Goal: Transaction & Acquisition: Purchase product/service

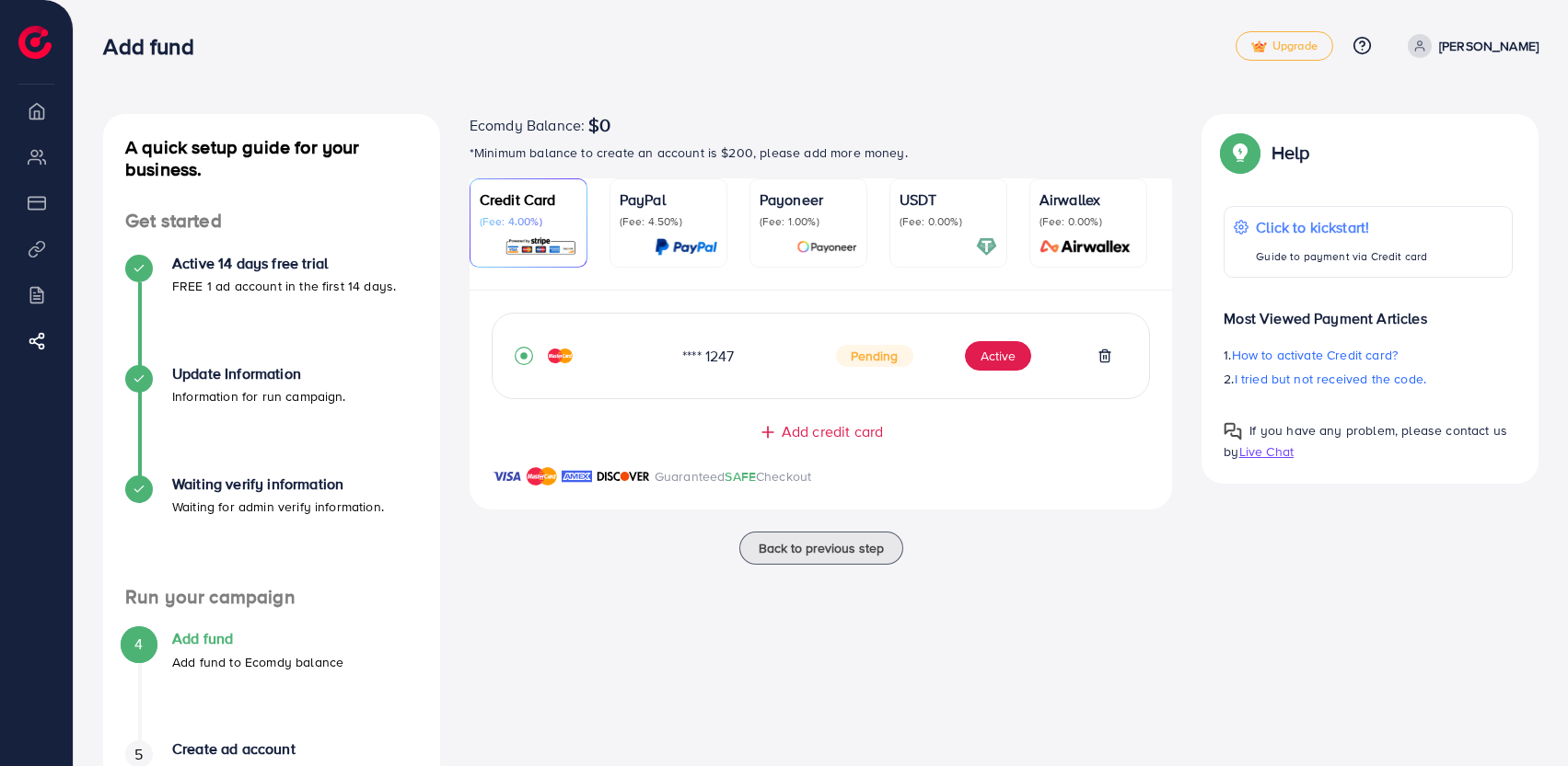
scroll to position [136, 0]
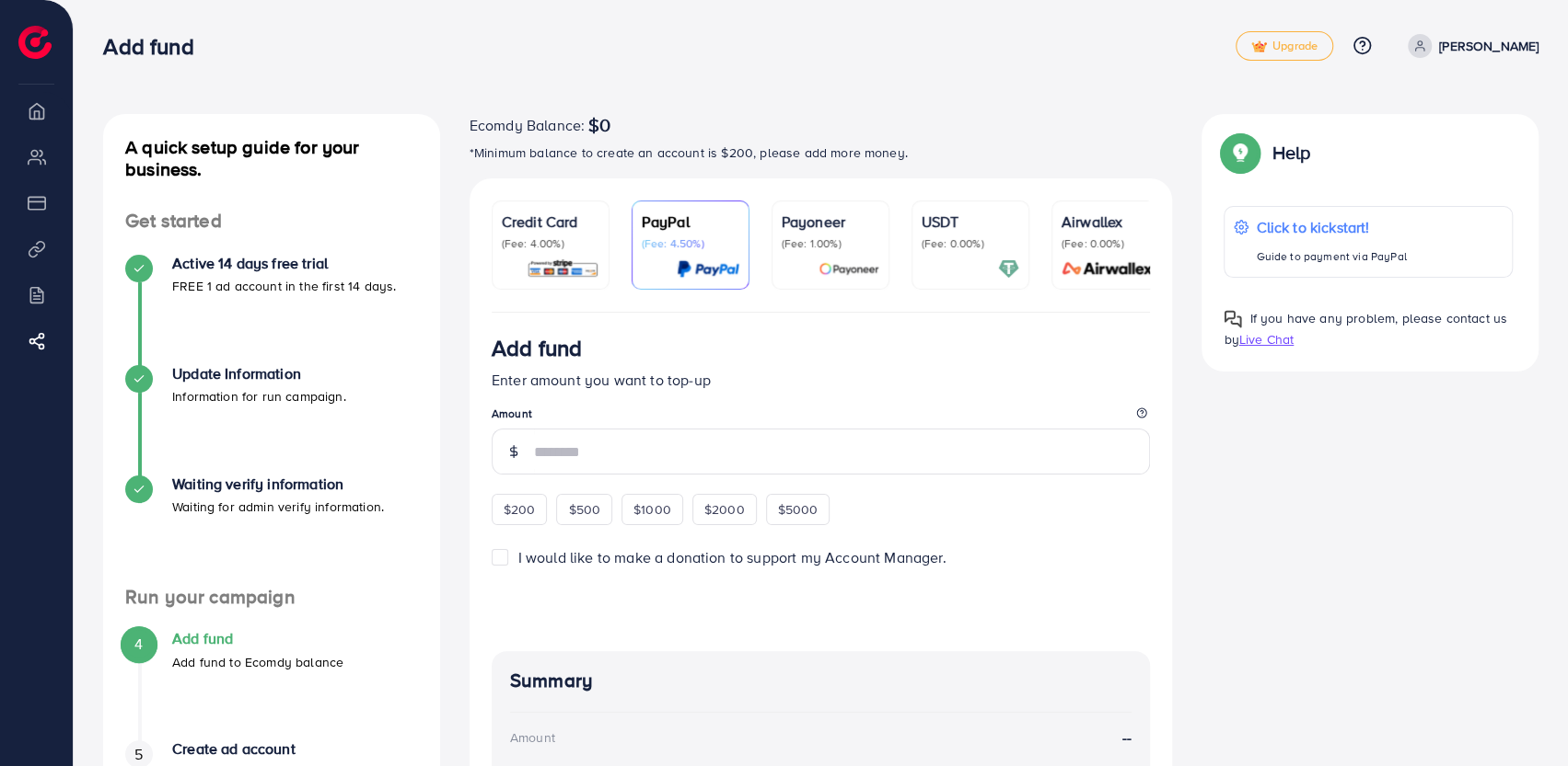
click at [578, 248] on p "(Fee: 4.00%)" at bounding box center [550, 244] width 98 height 15
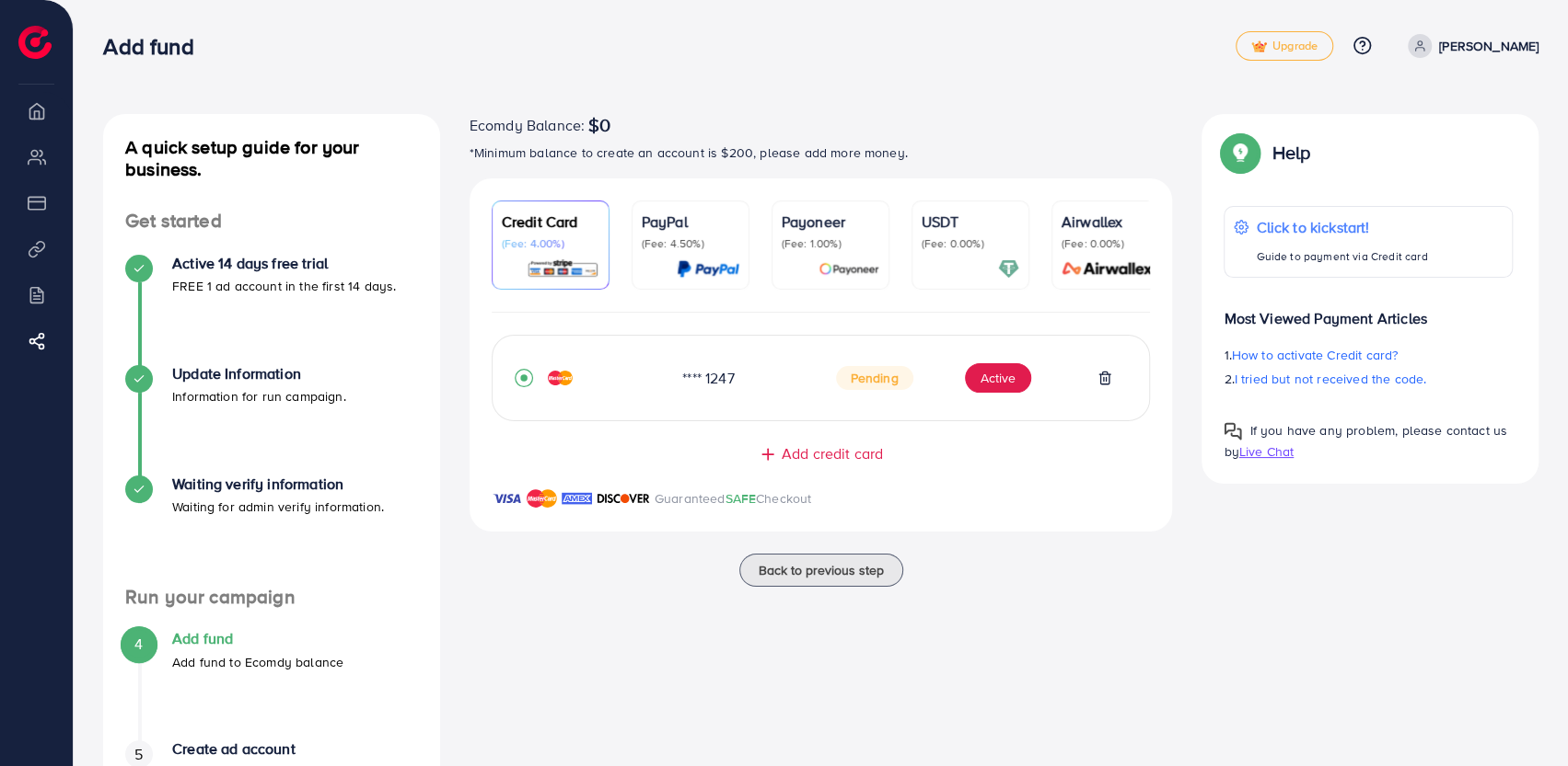
click at [847, 382] on span "Pending" at bounding box center [874, 378] width 77 height 24
click at [996, 378] on button "Active" at bounding box center [998, 378] width 66 height 30
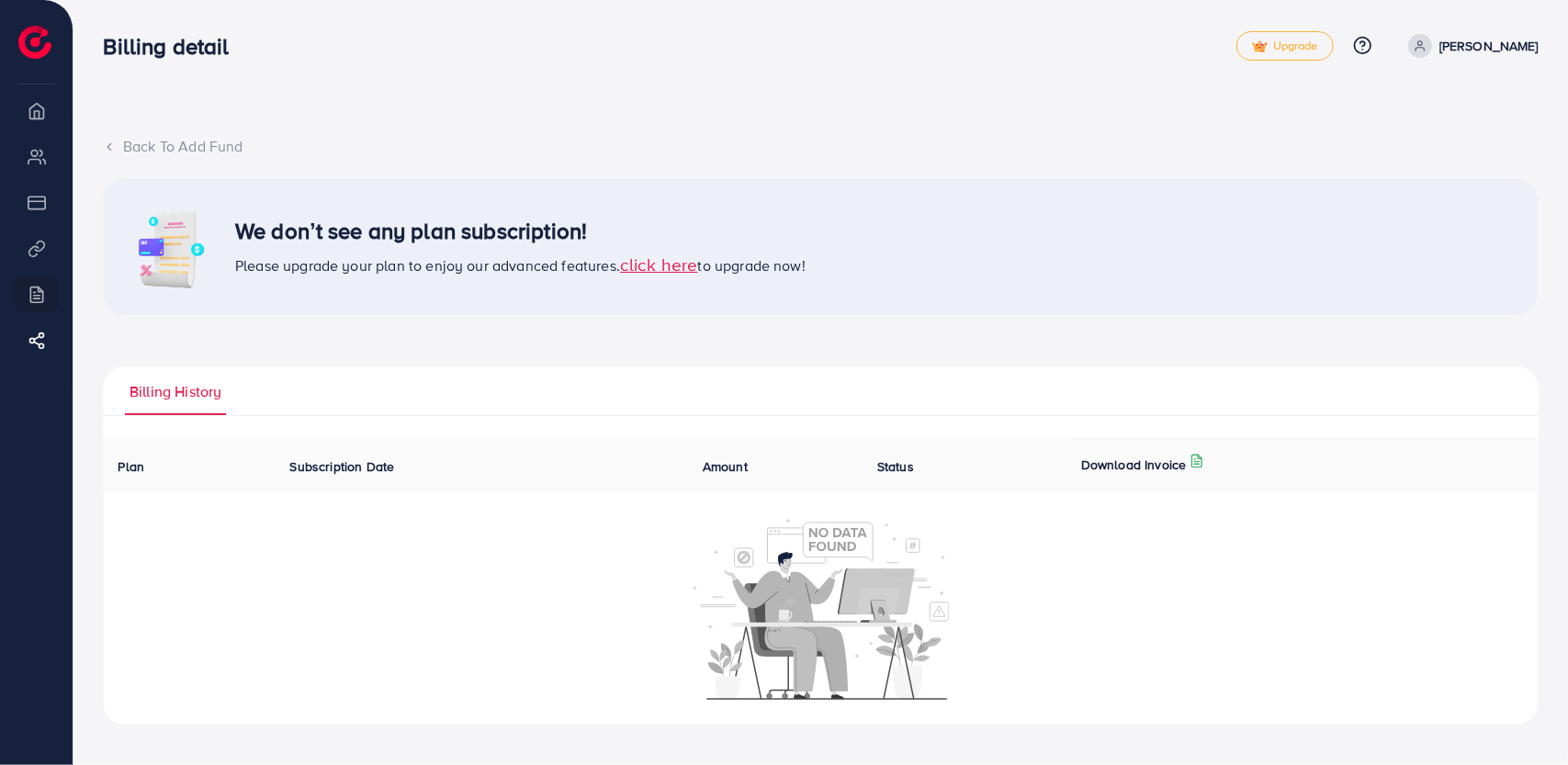
click at [358, 465] on span "Subscription Date" at bounding box center [342, 467] width 105 height 19
click at [742, 468] on span "Amount" at bounding box center [725, 467] width 45 height 19
click at [896, 474] on span "Status" at bounding box center [895, 467] width 37 height 19
click at [1123, 464] on p "Download Invoice" at bounding box center [1133, 465] width 106 height 22
click at [651, 274] on span "click here" at bounding box center [659, 264] width 78 height 25
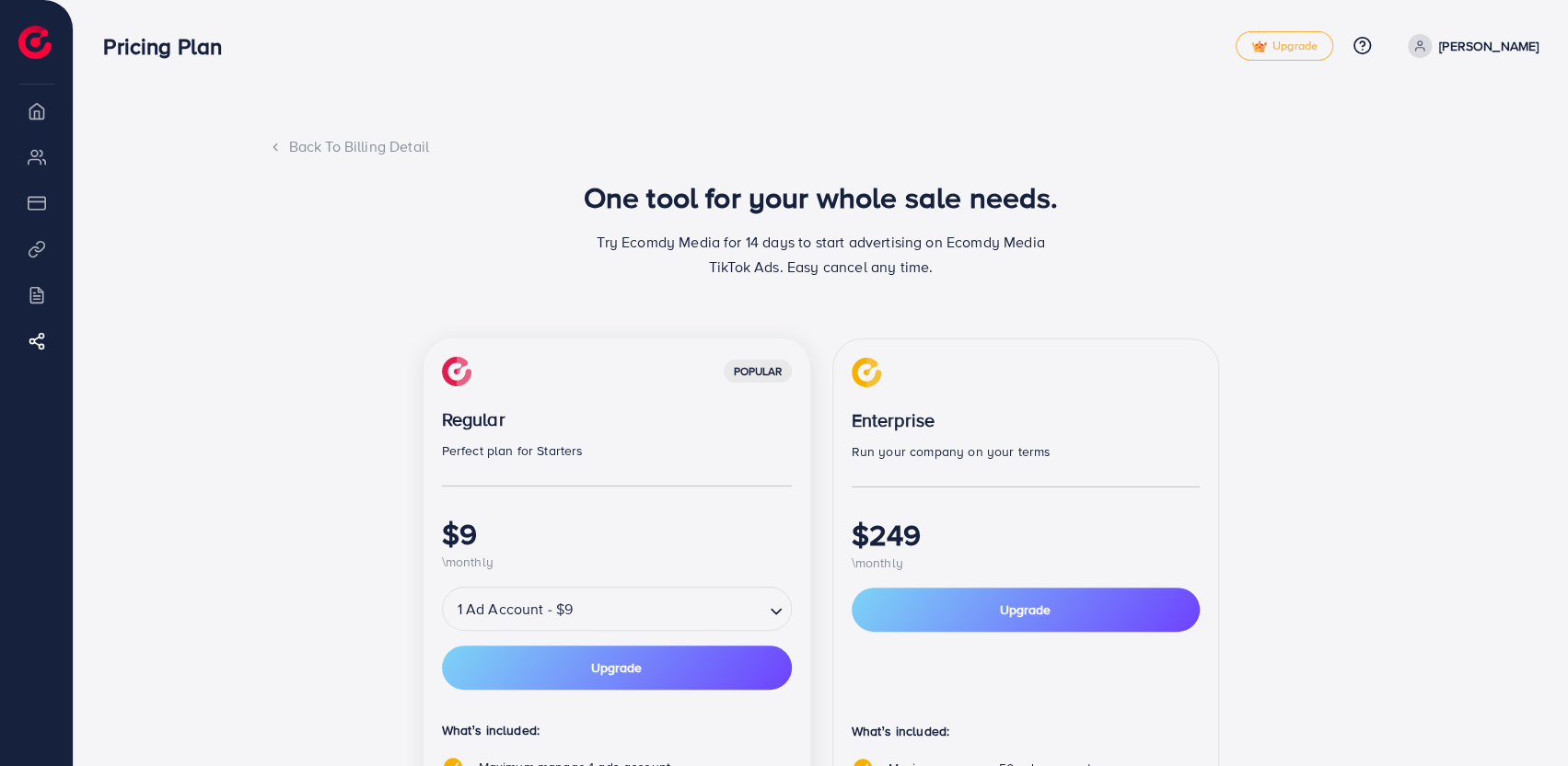
click at [272, 145] on icon at bounding box center [275, 148] width 13 height 13
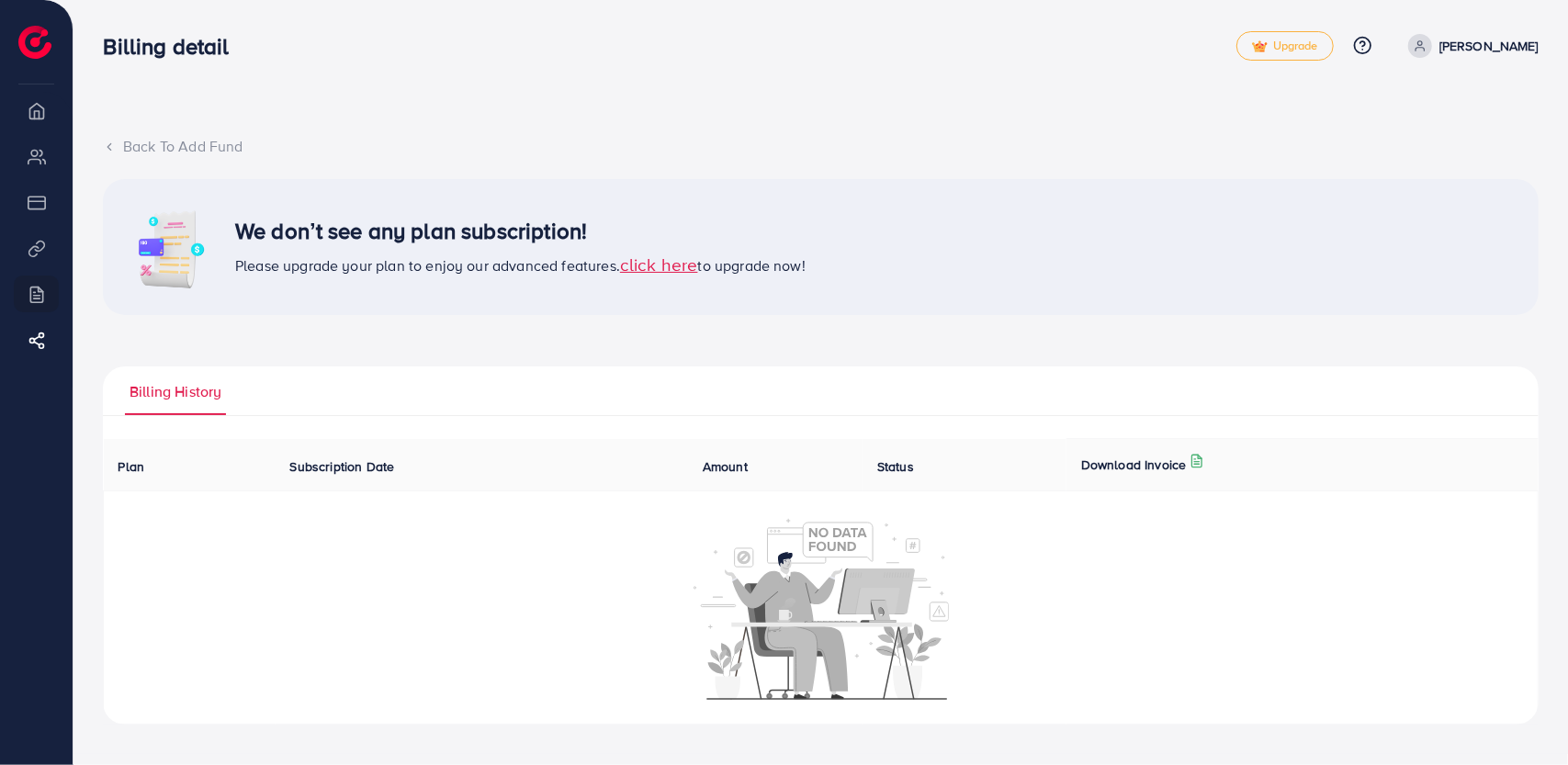
click at [109, 136] on div "Back To Add Fund" at bounding box center [820, 147] width 1435 height 21
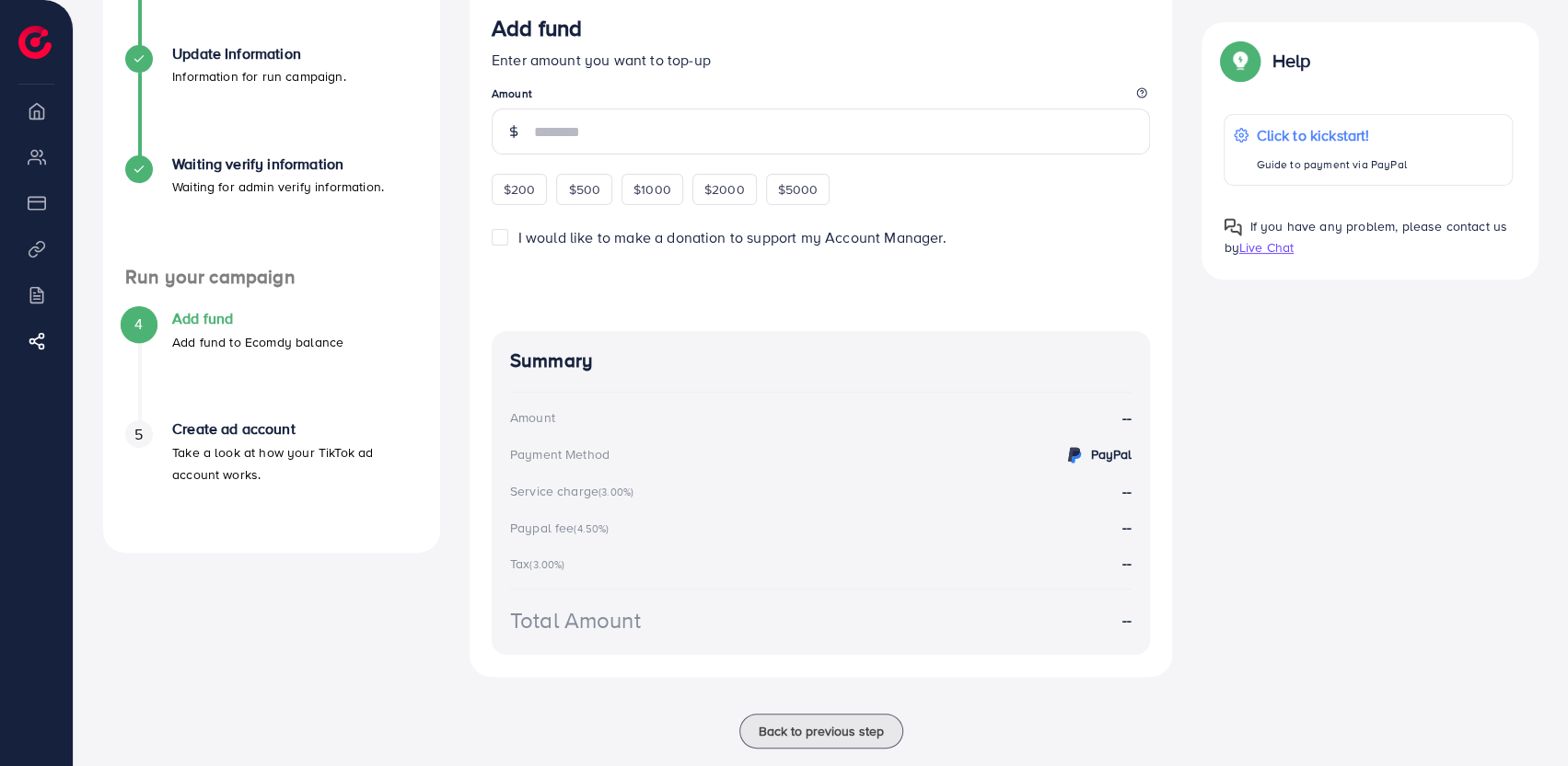
scroll to position [357, 0]
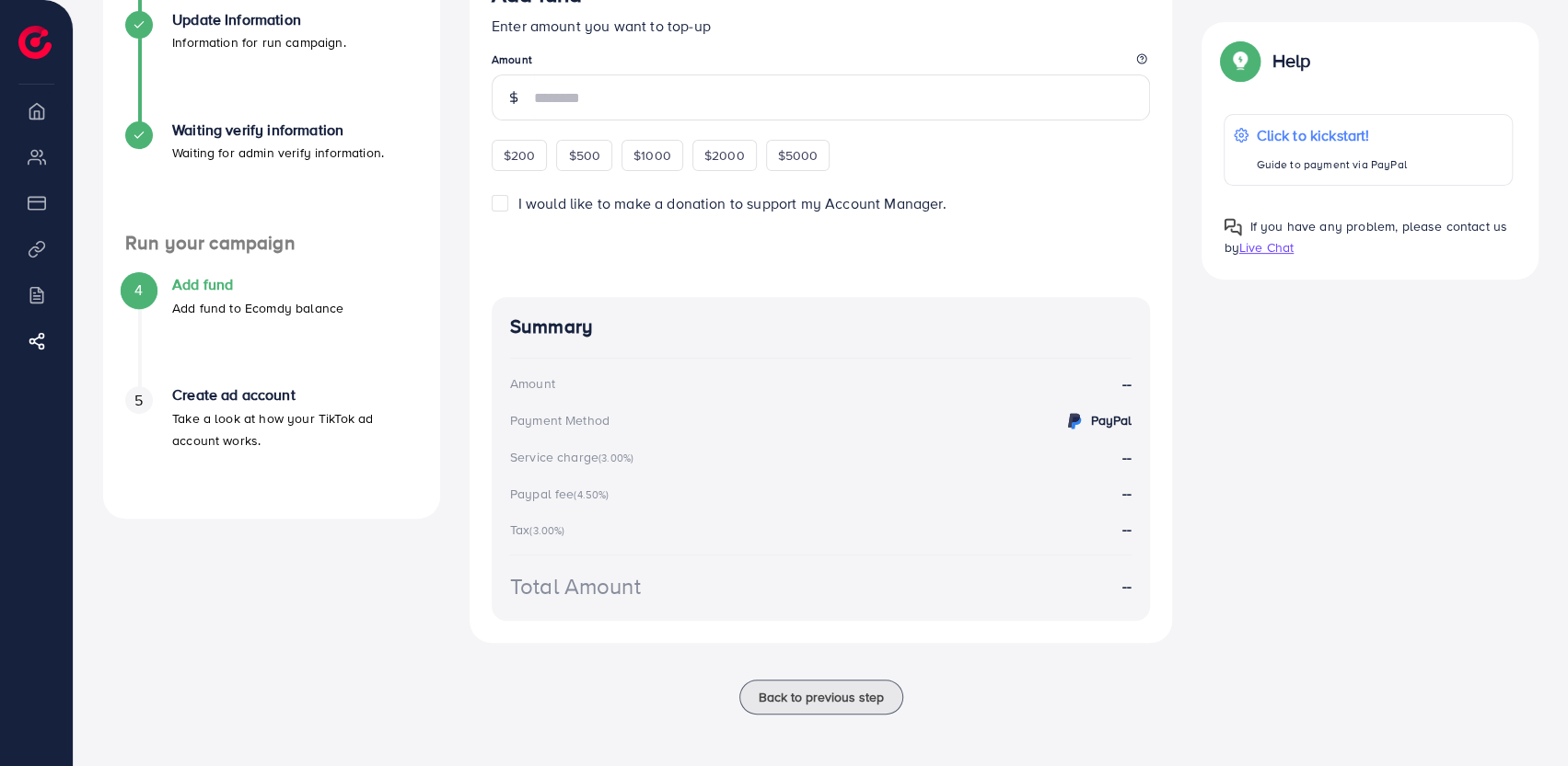
click at [135, 402] on span "5" at bounding box center [138, 400] width 8 height 21
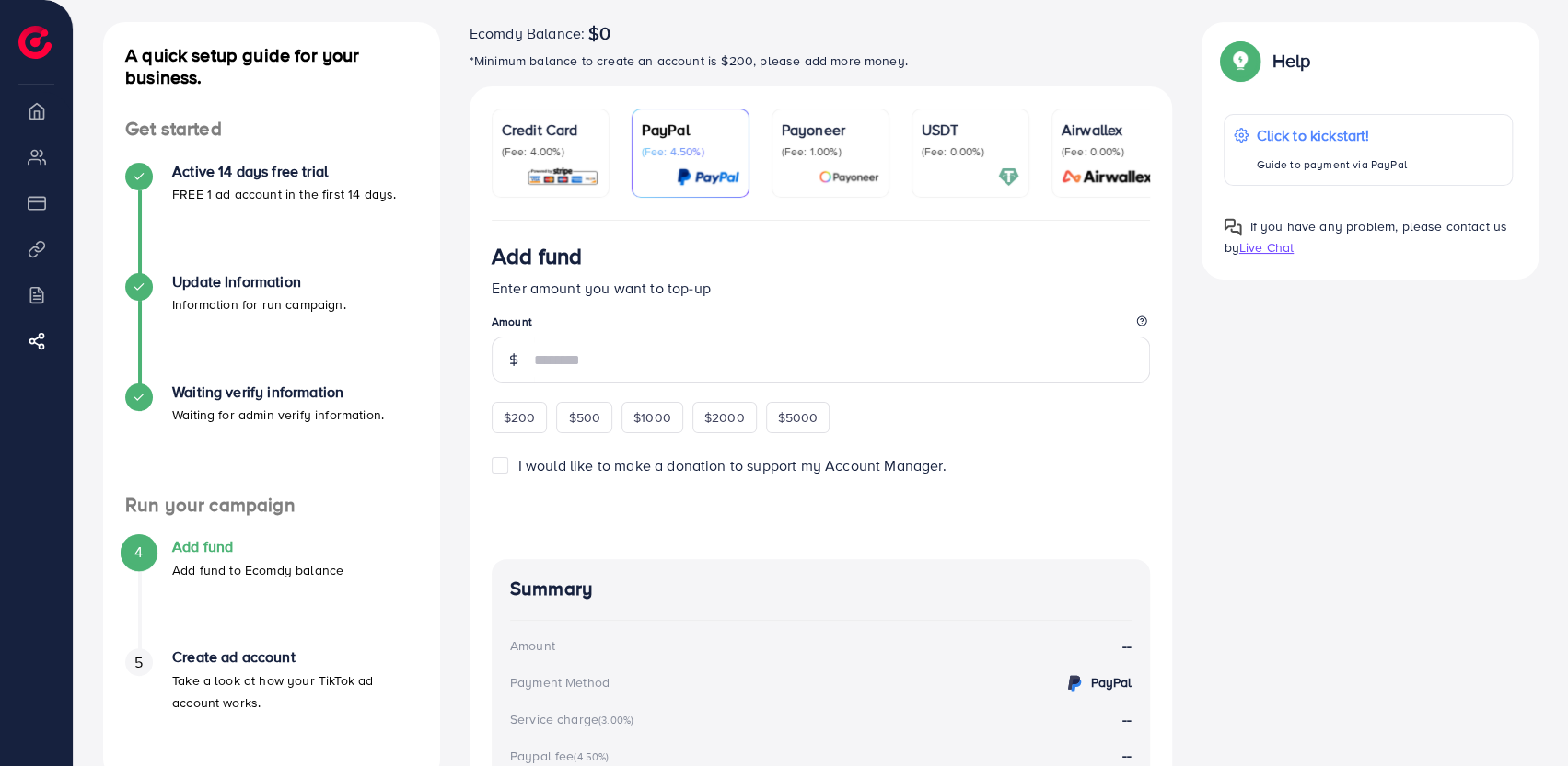
scroll to position [0, 0]
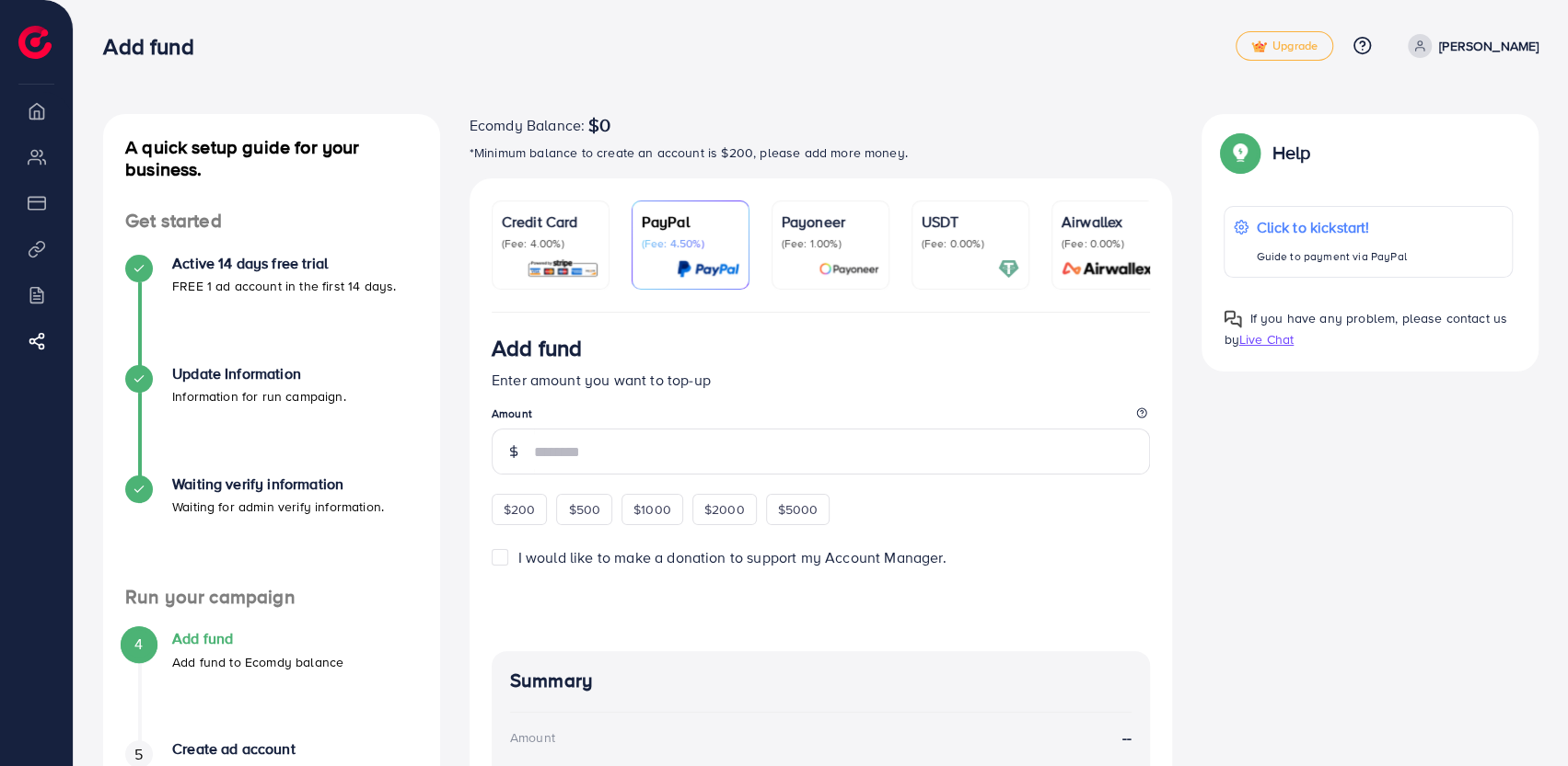
click at [586, 252] on div "Credit Card (Fee: 4.00%)" at bounding box center [550, 245] width 98 height 69
